Goal: Navigation & Orientation: Find specific page/section

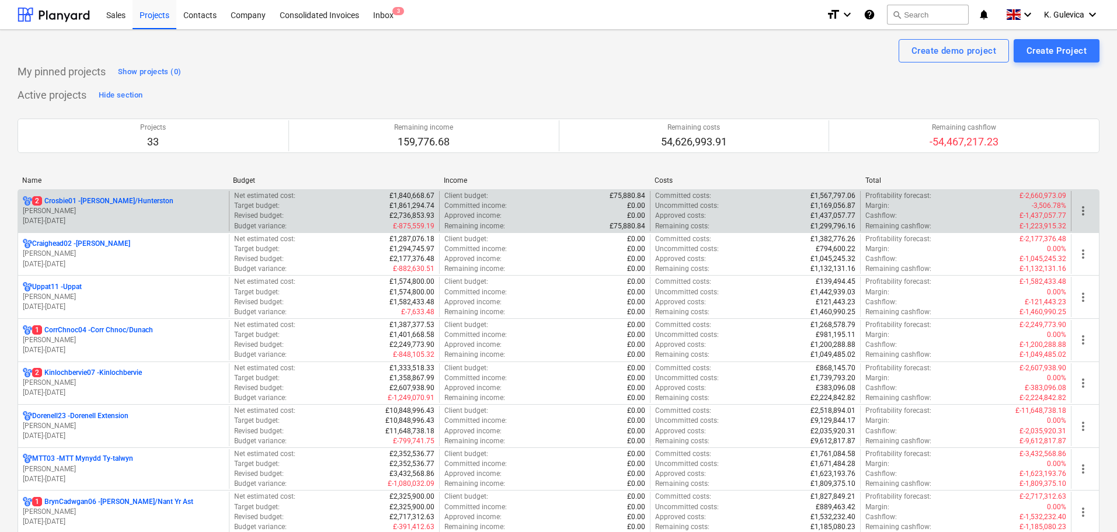
click at [133, 216] on p "[DATE] - [DATE]" at bounding box center [123, 221] width 201 height 10
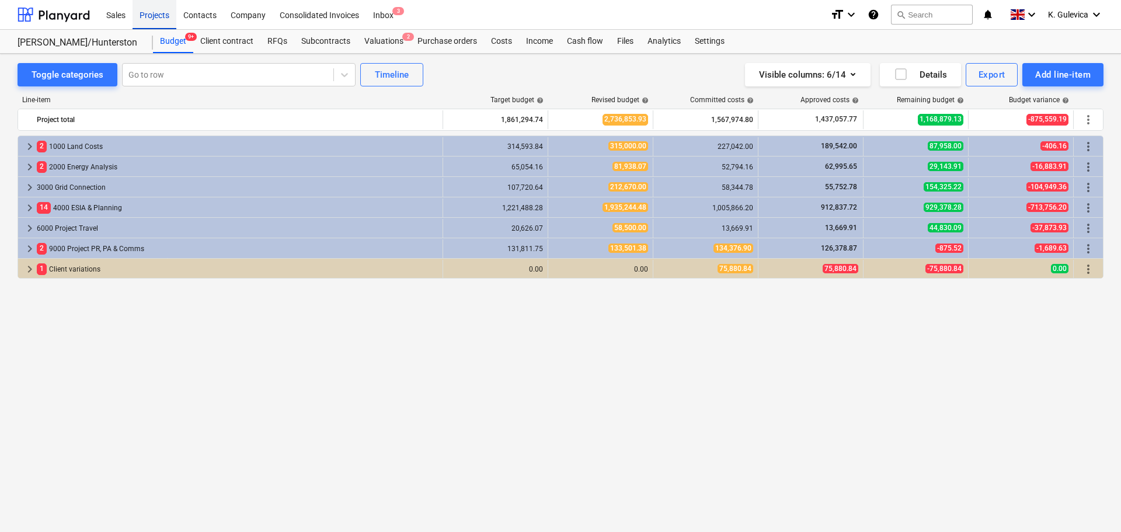
click at [159, 6] on div "Projects" at bounding box center [155, 14] width 44 height 30
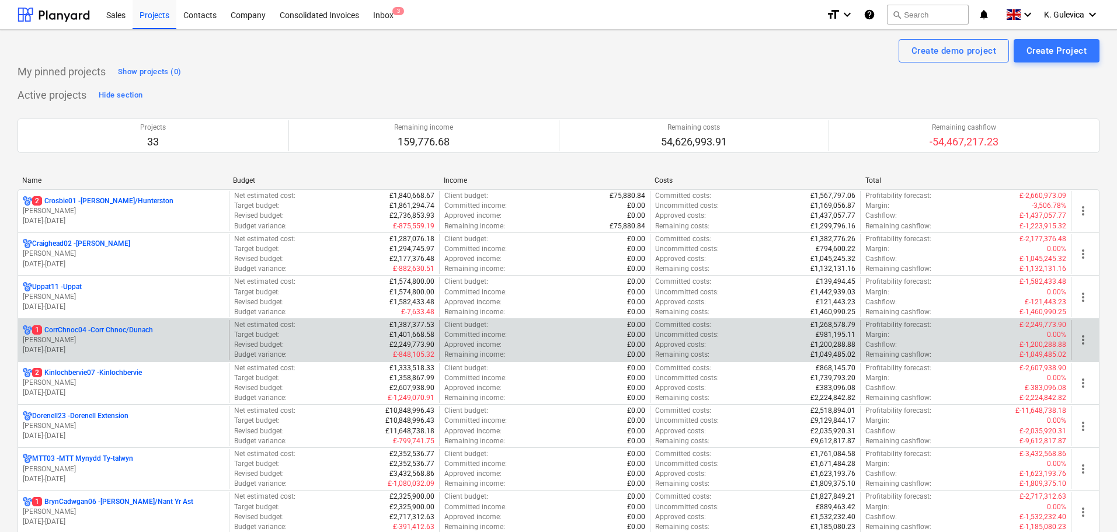
click at [146, 343] on p "[PERSON_NAME]" at bounding box center [123, 340] width 201 height 10
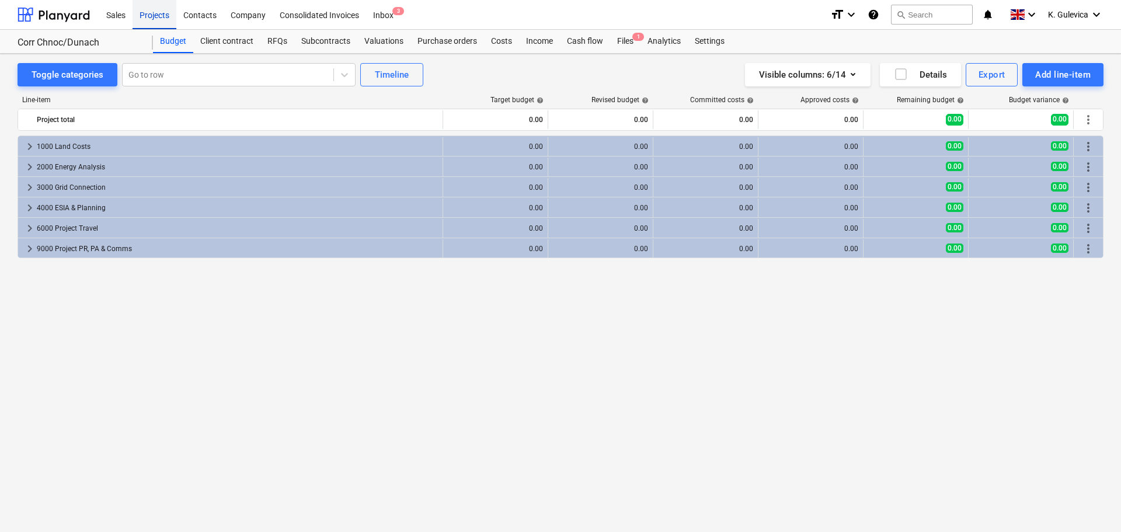
click at [150, 16] on div "Projects" at bounding box center [155, 14] width 44 height 30
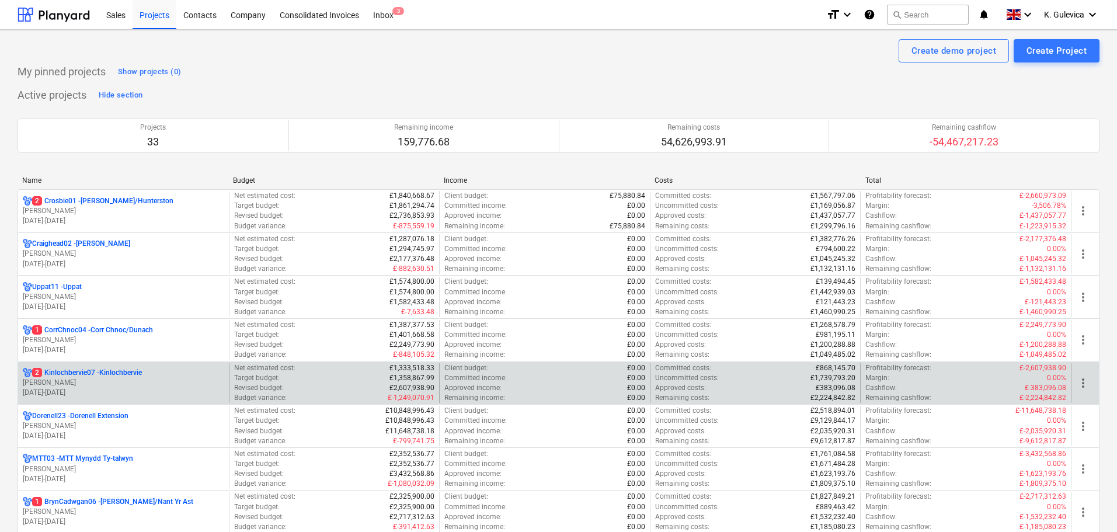
click at [100, 381] on p "[PERSON_NAME]" at bounding box center [123, 383] width 201 height 10
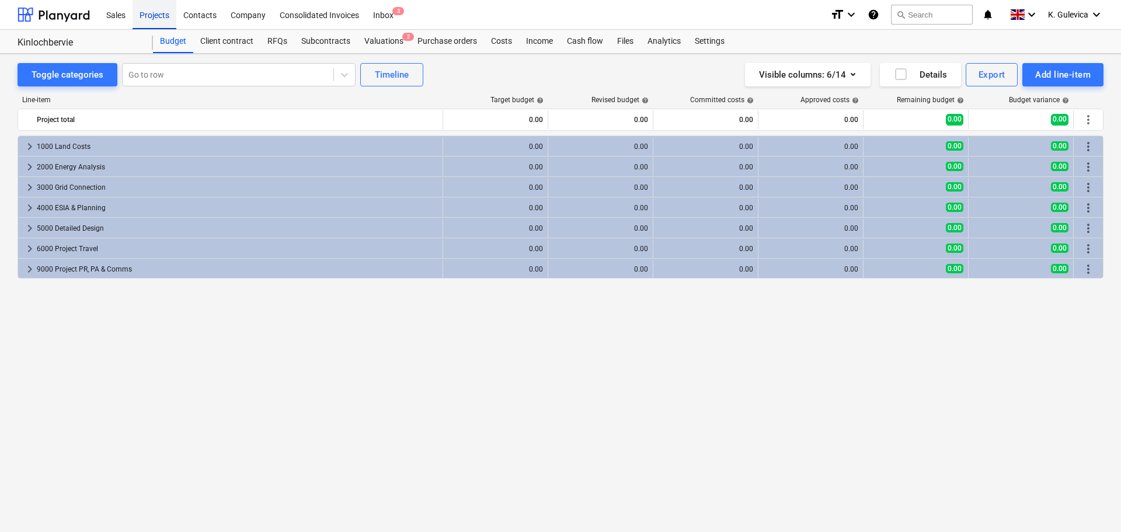
click at [141, 12] on div "Projects" at bounding box center [155, 14] width 44 height 30
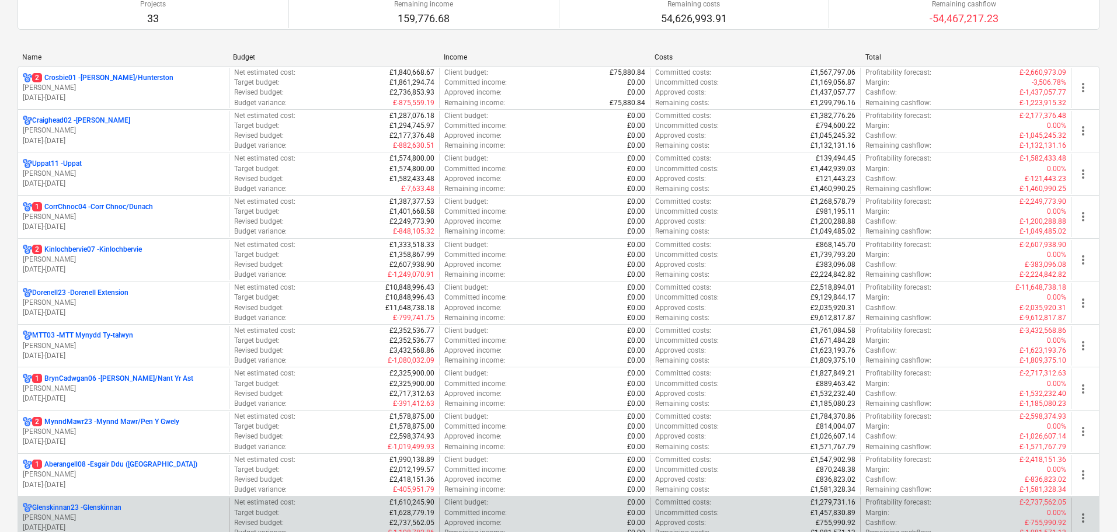
scroll to position [234, 0]
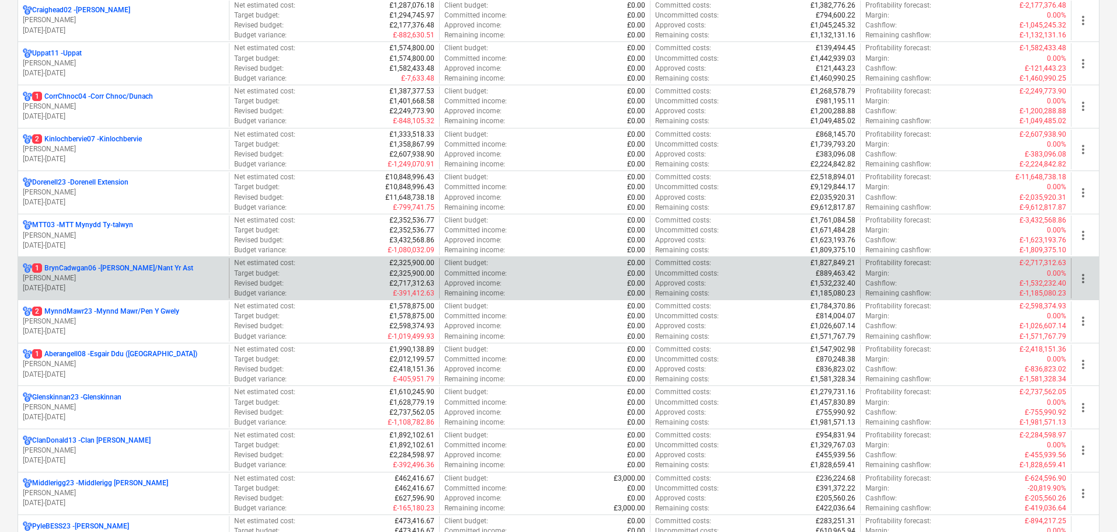
click at [83, 284] on p "[DATE] - [DATE]" at bounding box center [123, 288] width 201 height 10
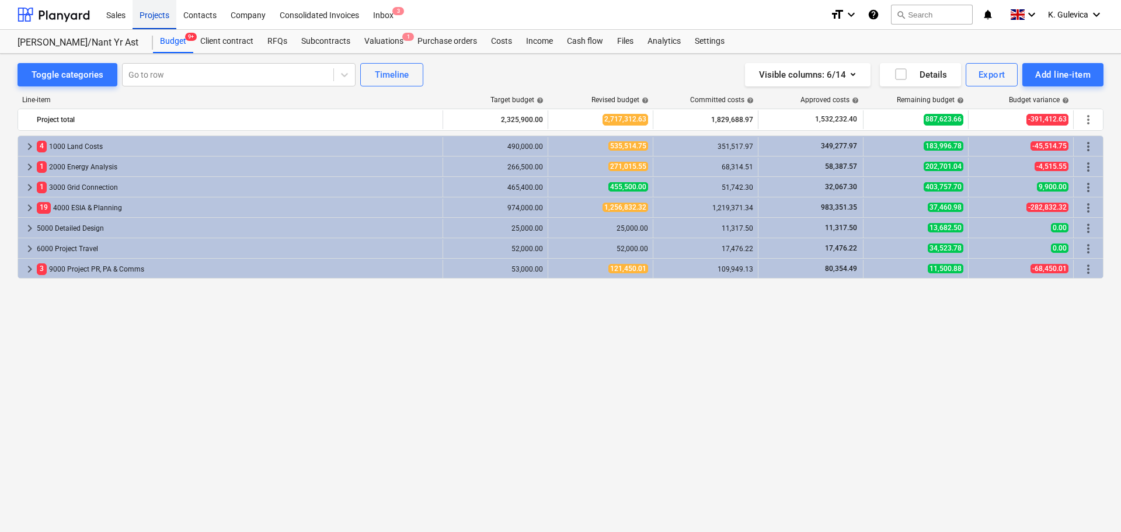
click at [156, 18] on div "Projects" at bounding box center [155, 14] width 44 height 30
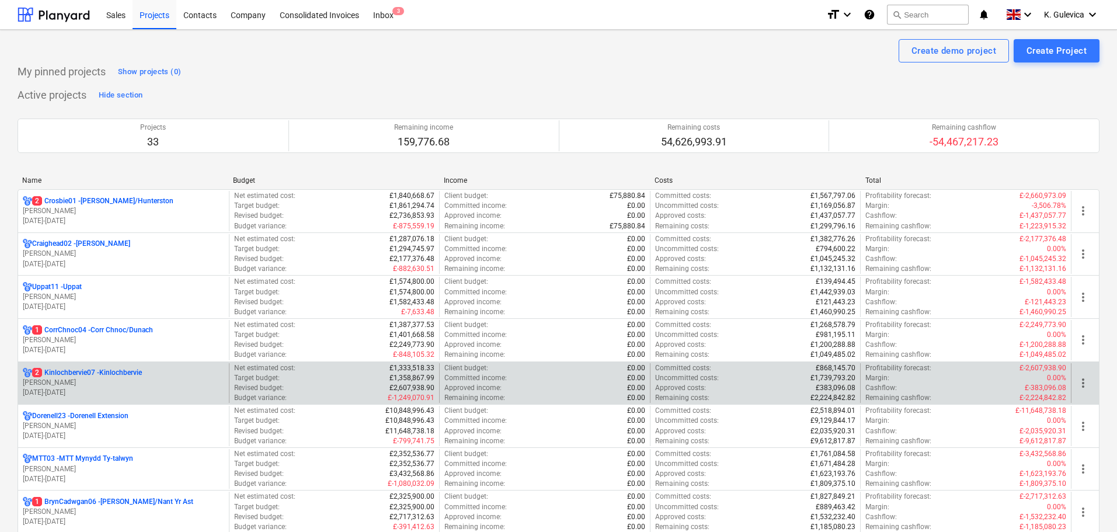
click at [125, 385] on p "[PERSON_NAME]" at bounding box center [123, 383] width 201 height 10
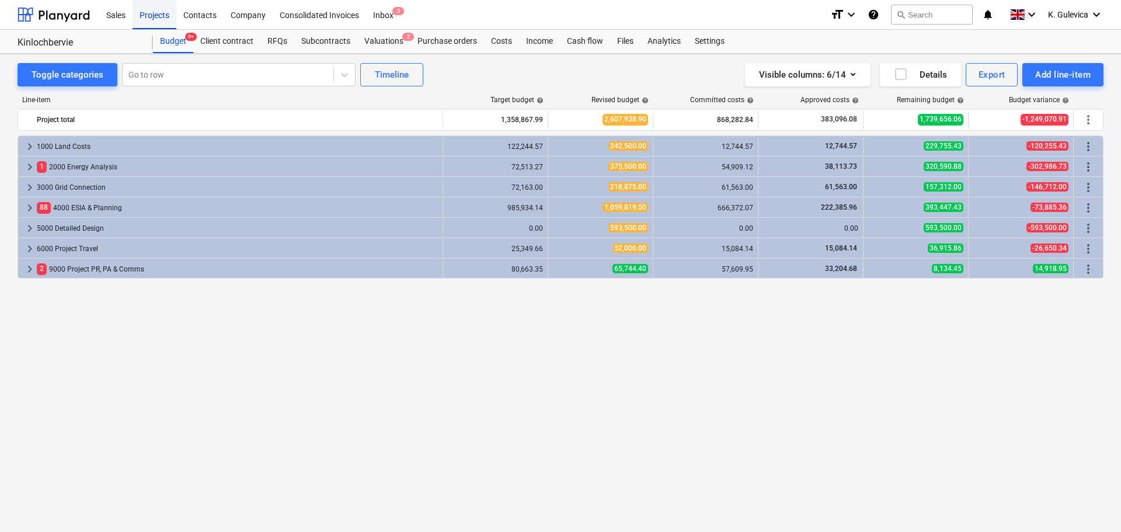
click at [156, 14] on div "Projects" at bounding box center [155, 14] width 44 height 30
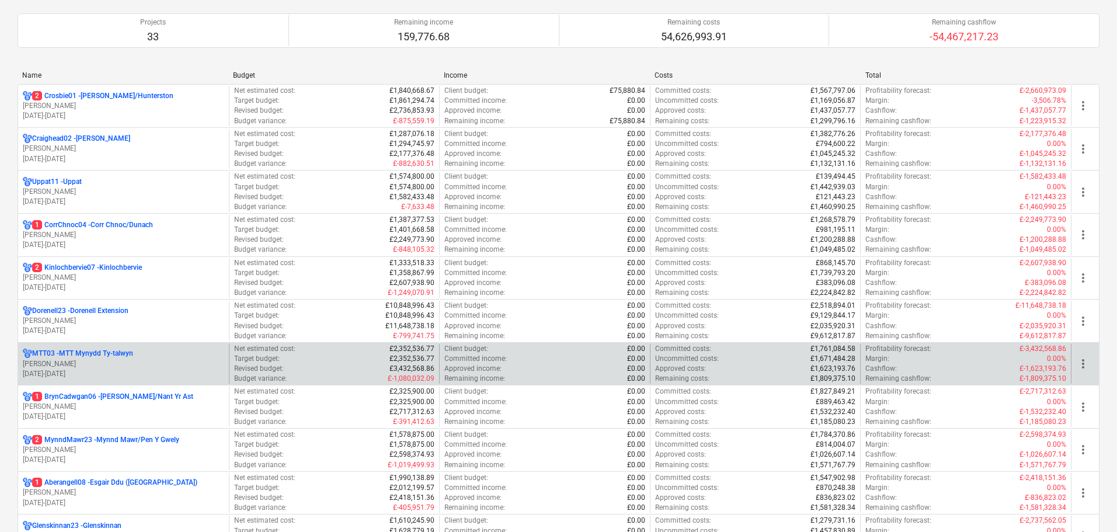
scroll to position [234, 0]
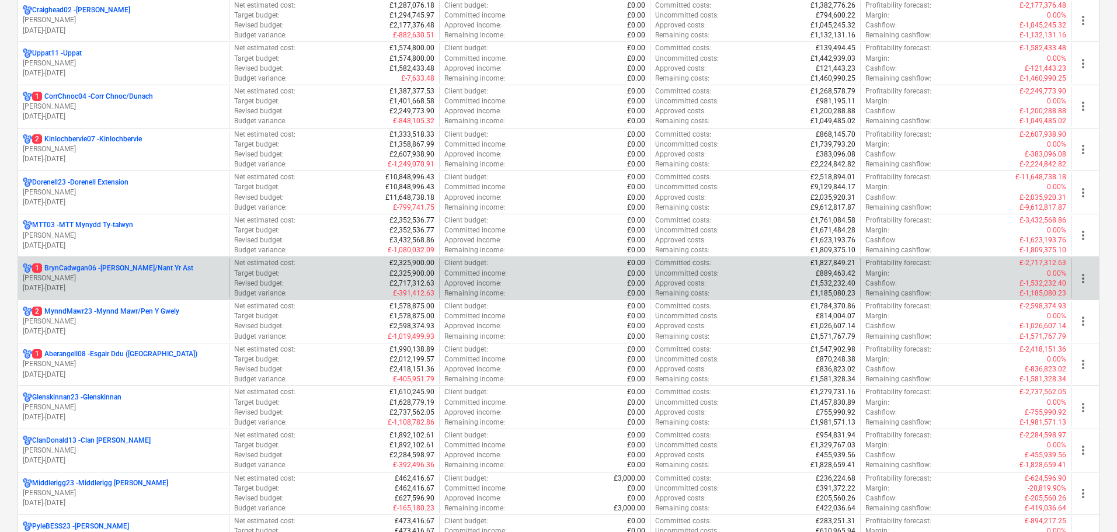
click at [123, 283] on p "[DATE] - [DATE]" at bounding box center [123, 288] width 201 height 10
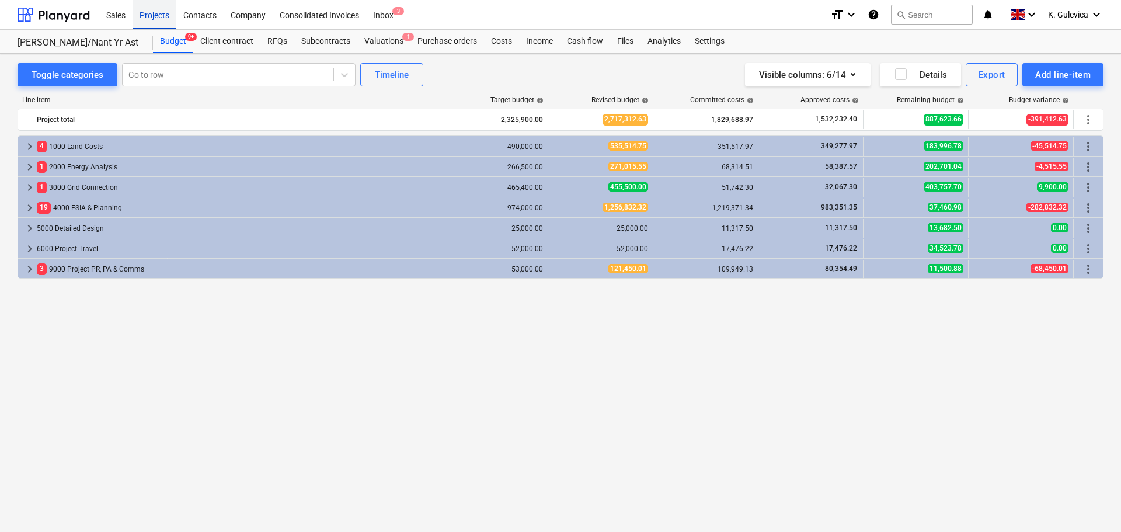
click at [153, 19] on div "Projects" at bounding box center [155, 14] width 44 height 30
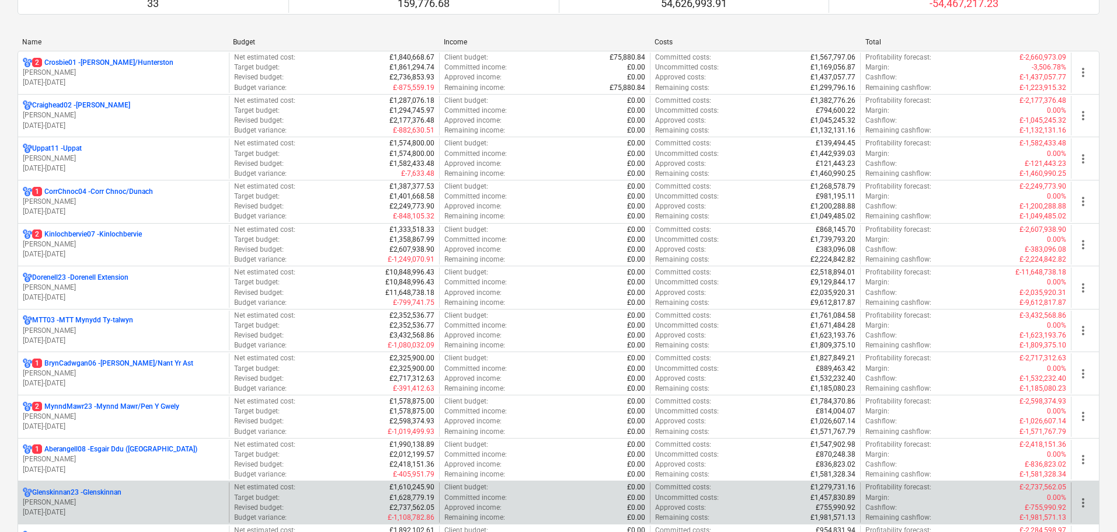
scroll to position [234, 0]
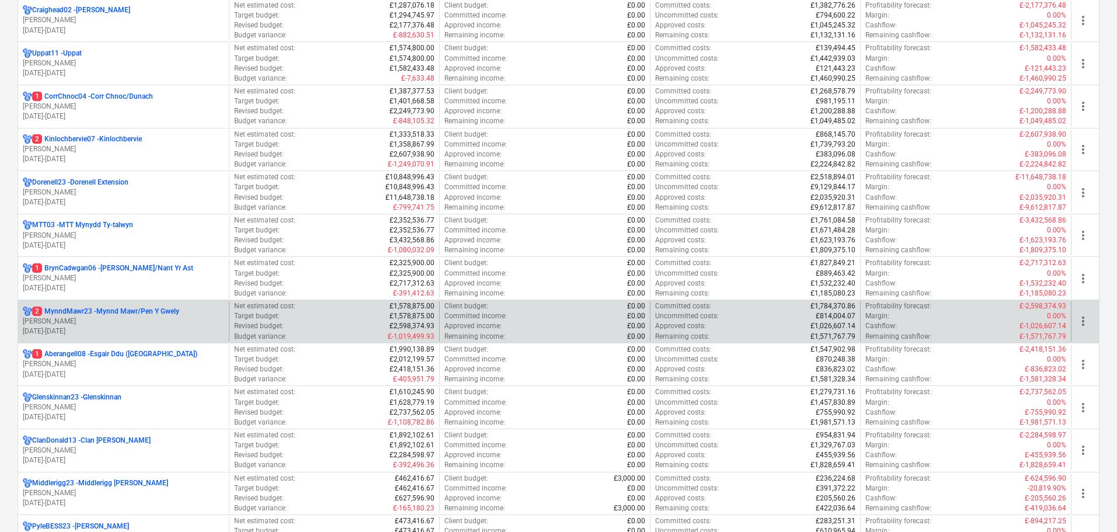
click at [74, 328] on p "[DATE] - [DATE]" at bounding box center [123, 331] width 201 height 10
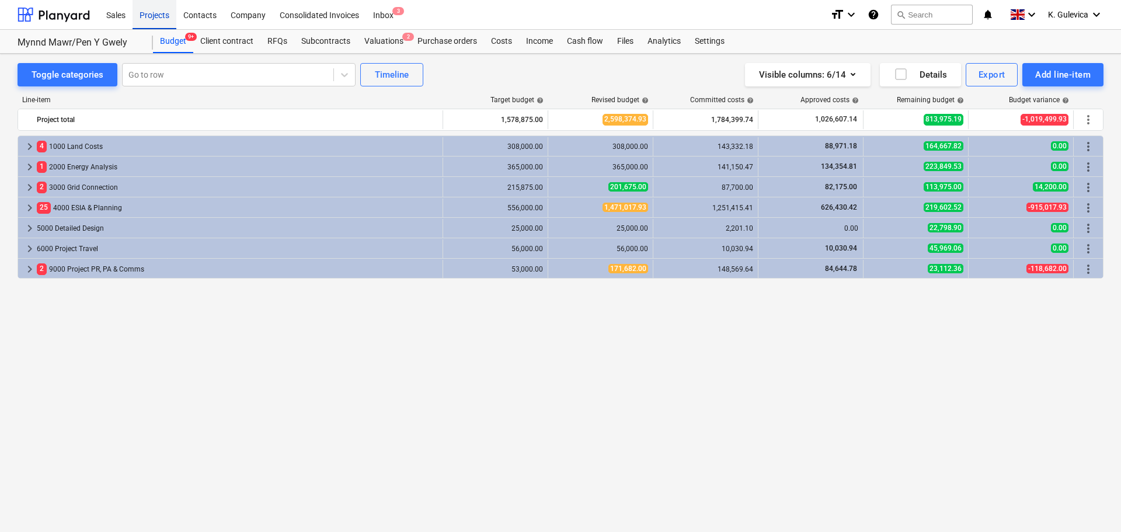
click at [156, 18] on div "Projects" at bounding box center [155, 14] width 44 height 30
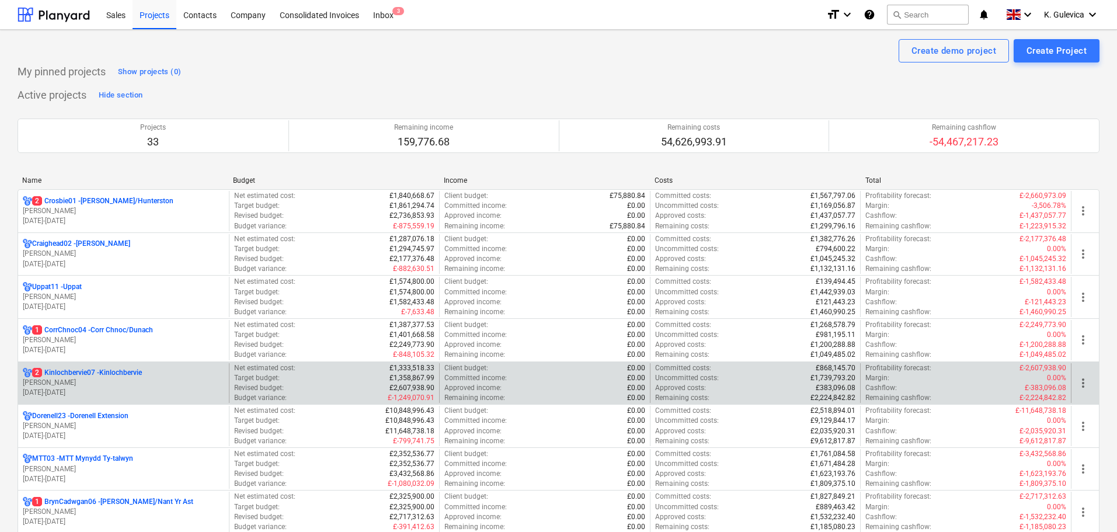
scroll to position [175, 0]
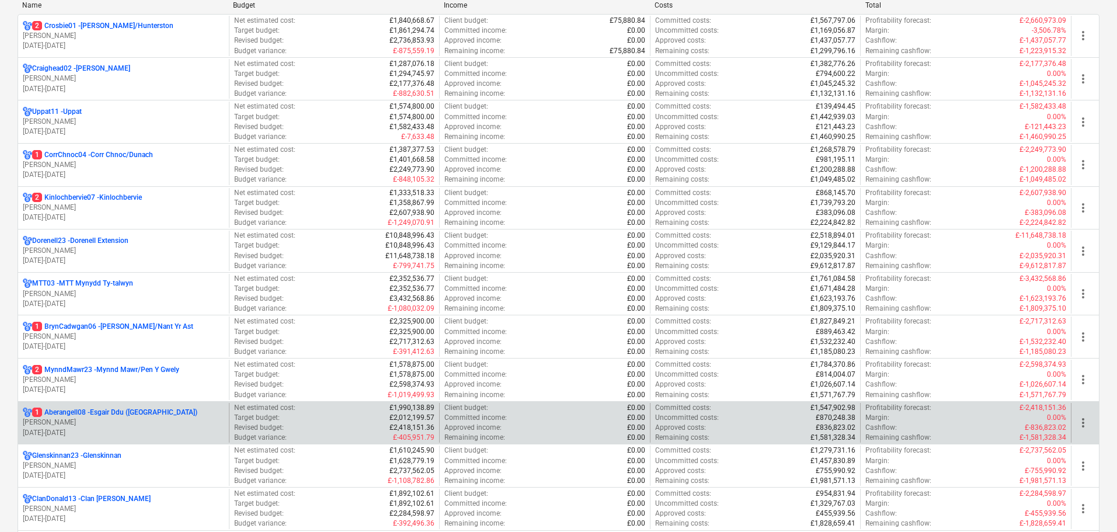
click at [108, 407] on p "1 Aberangell08 - Esgair Ddu ([GEOGRAPHIC_DATA])" at bounding box center [114, 412] width 165 height 10
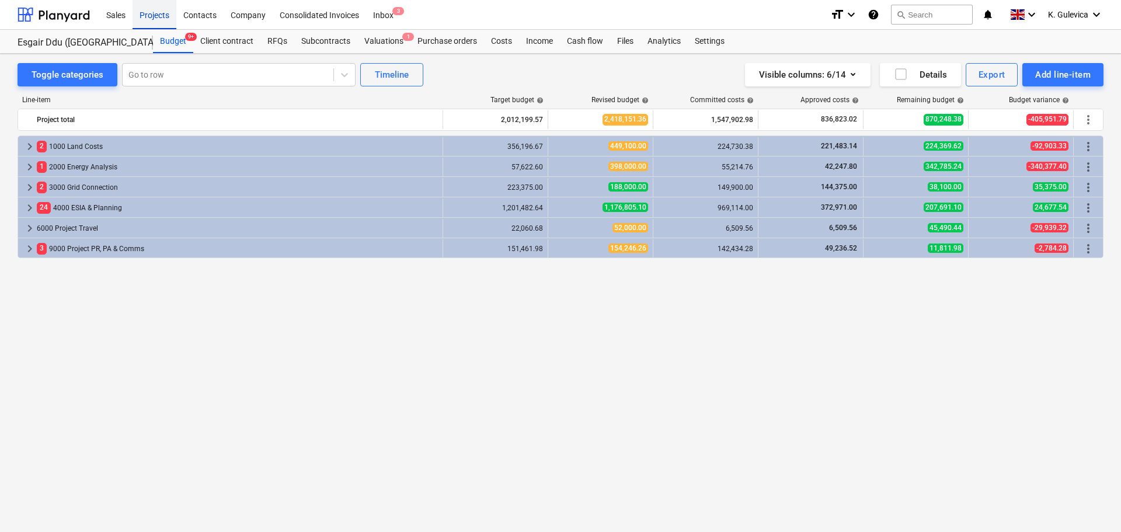
click at [148, 13] on div "Projects" at bounding box center [155, 14] width 44 height 30
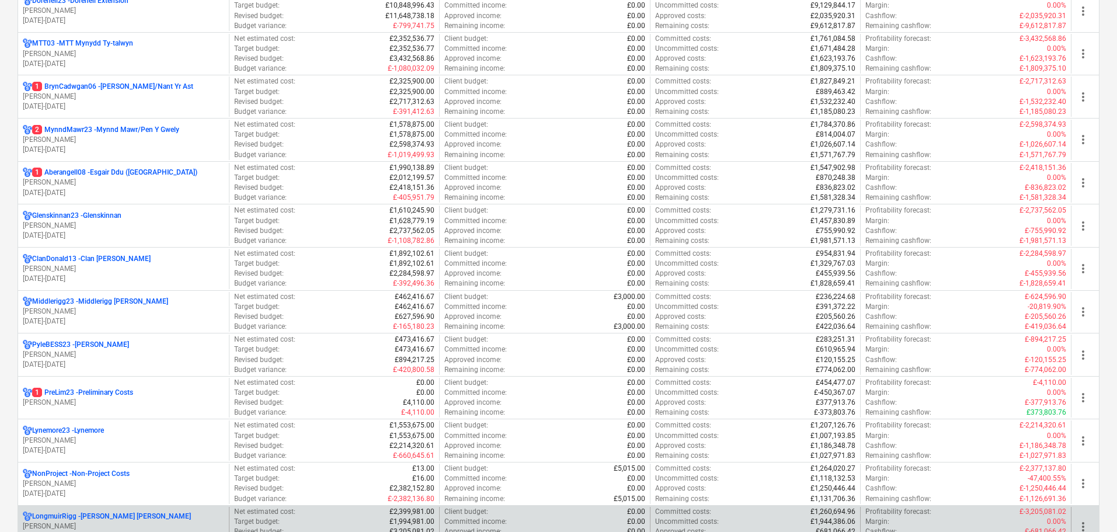
scroll to position [584, 0]
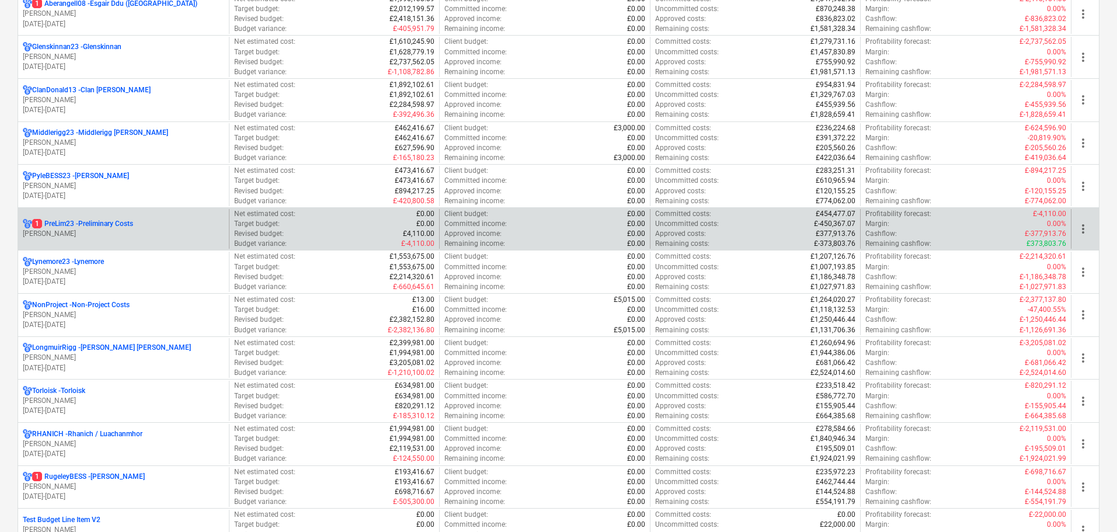
click at [81, 235] on p "[PERSON_NAME]" at bounding box center [123, 234] width 201 height 10
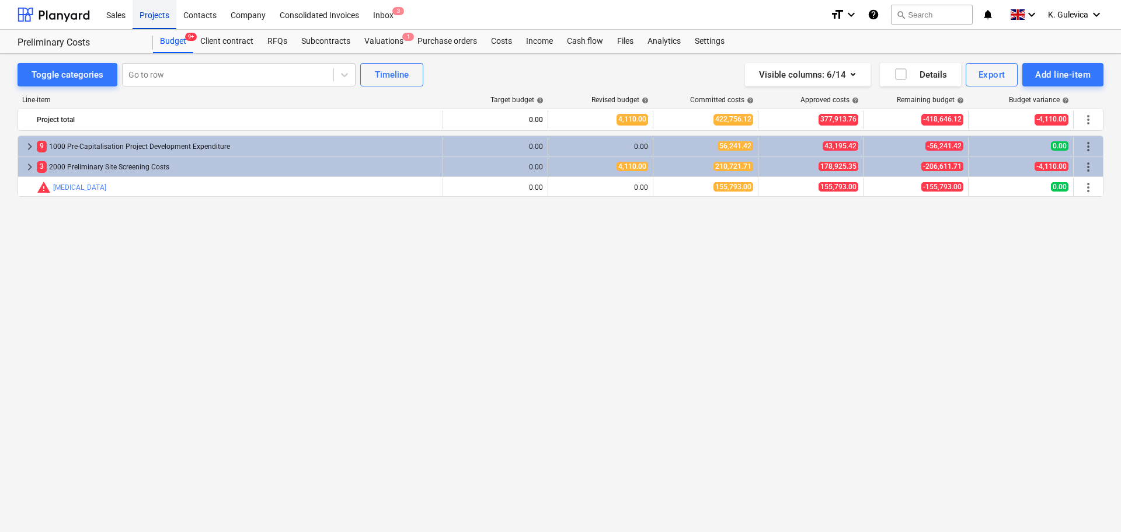
click at [159, 13] on div "Projects" at bounding box center [155, 14] width 44 height 30
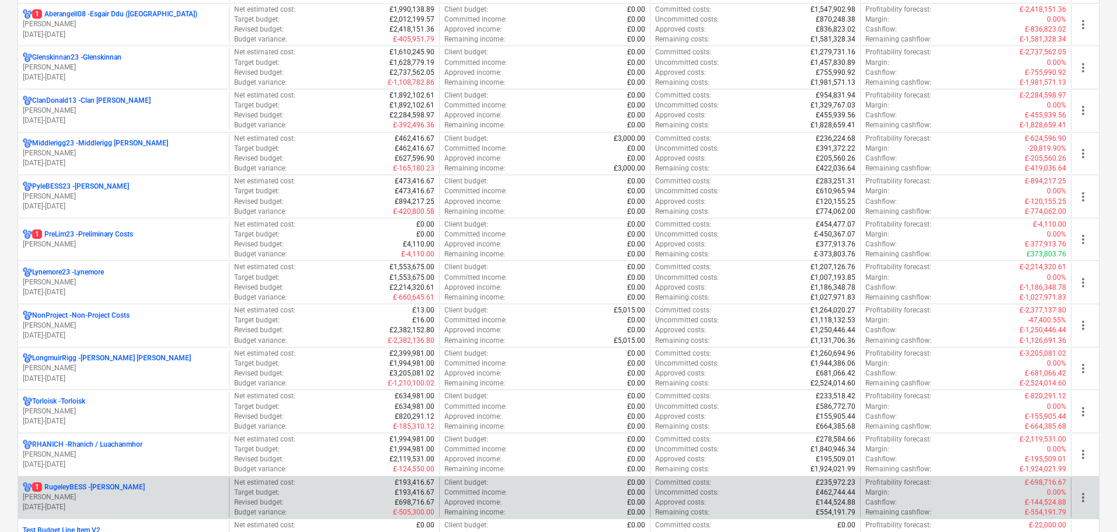
scroll to position [817, 0]
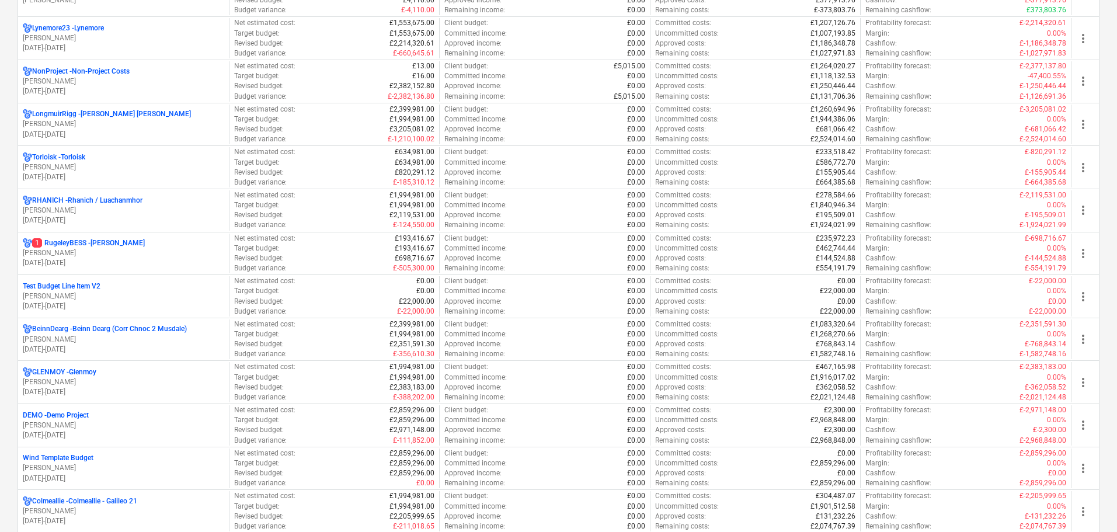
click at [88, 256] on p "[PERSON_NAME]" at bounding box center [123, 253] width 201 height 10
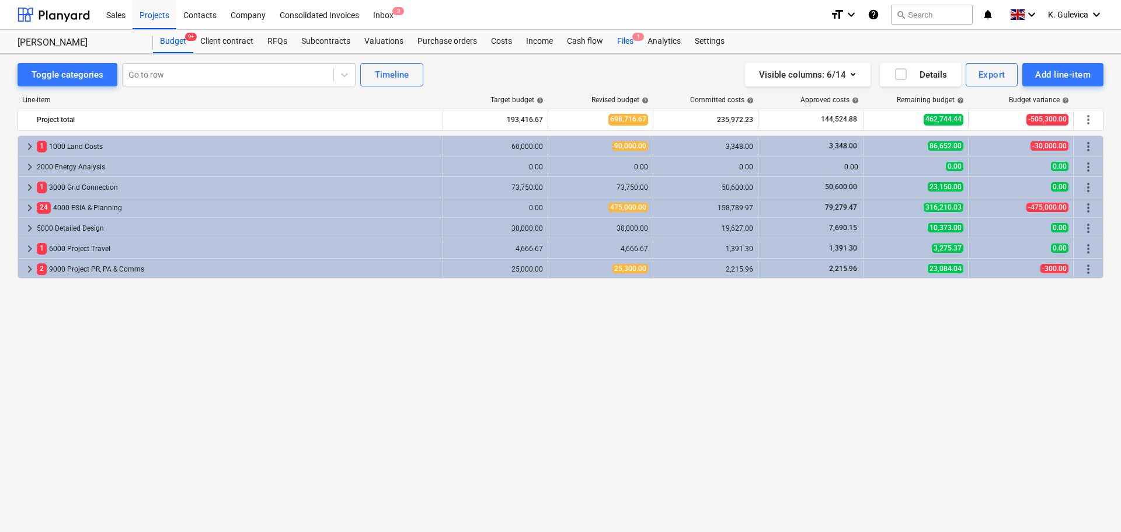
click at [627, 42] on div "Files 1" at bounding box center [625, 41] width 30 height 23
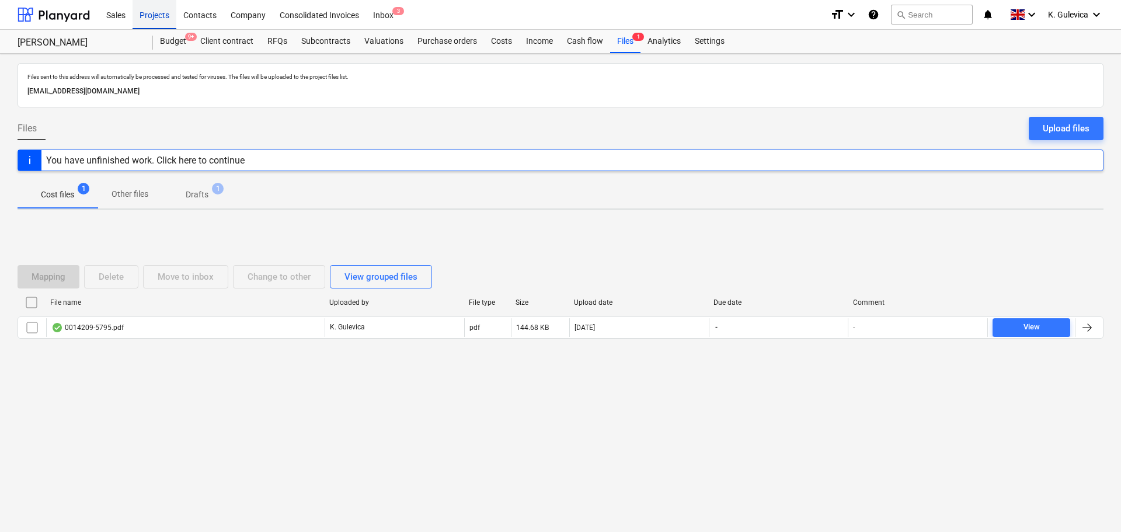
click at [147, 12] on div "Projects" at bounding box center [155, 14] width 44 height 30
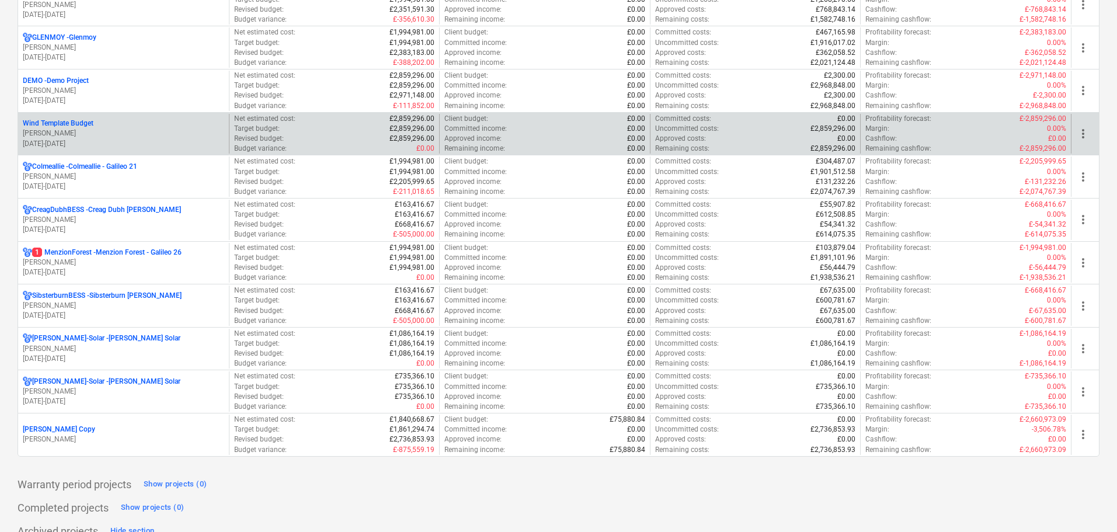
scroll to position [1168, 0]
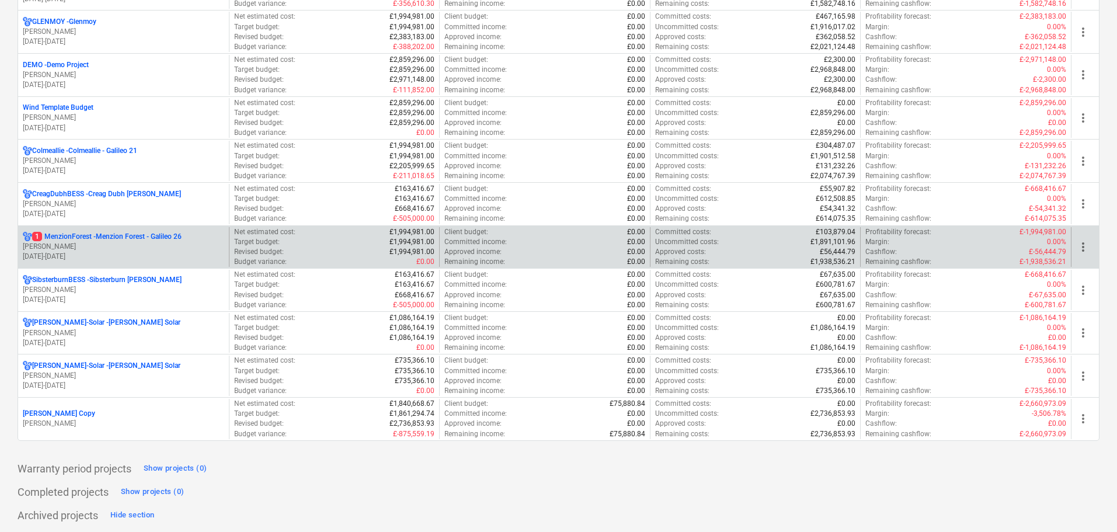
click at [144, 245] on p "[PERSON_NAME]" at bounding box center [123, 247] width 201 height 10
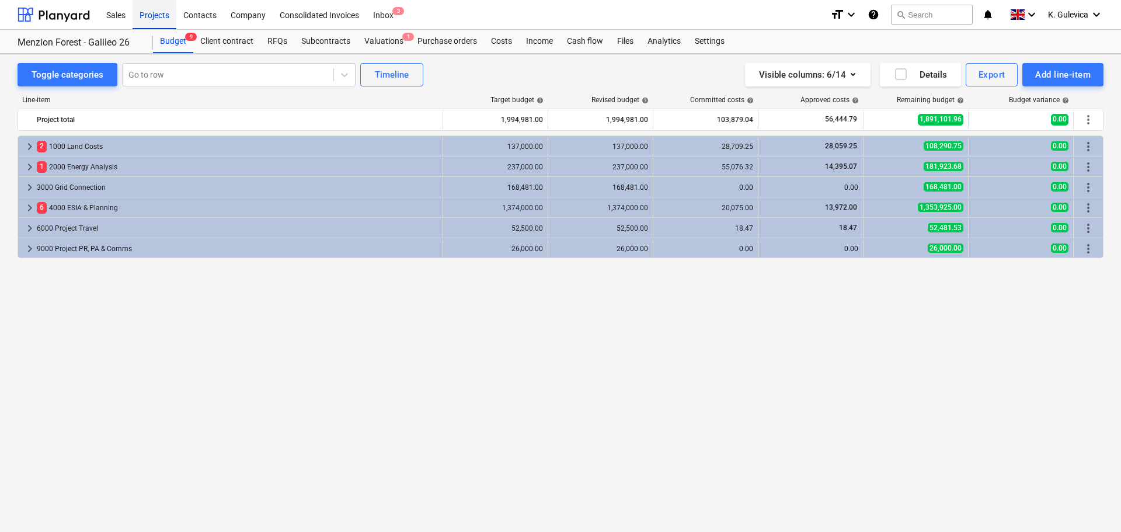
click at [152, 18] on div "Projects" at bounding box center [155, 14] width 44 height 30
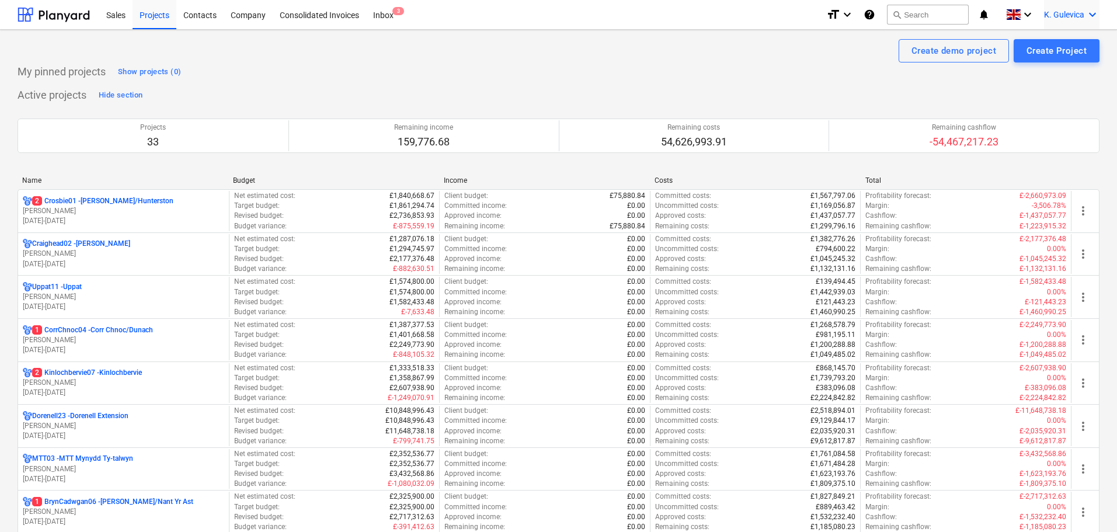
click at [1056, 13] on span "K. Gulevica" at bounding box center [1064, 14] width 40 height 9
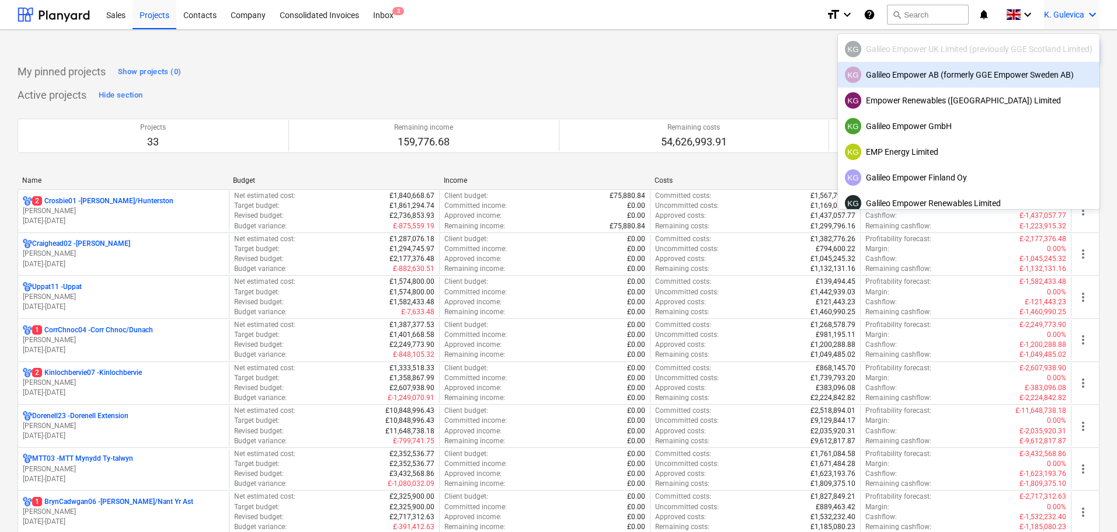
click at [917, 72] on div "KG Galileo Empower AB (formerly GGE Empower Sweden AB)" at bounding box center [969, 75] width 248 height 16
